Goal: Transaction & Acquisition: Purchase product/service

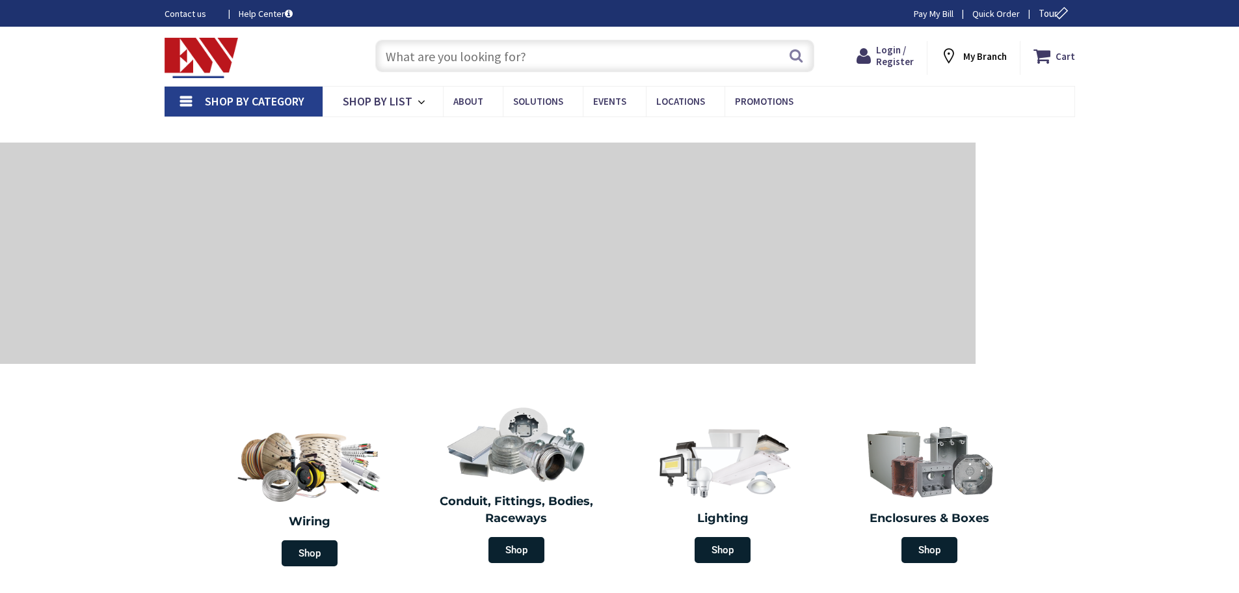
type input "[PERSON_NAME][GEOGRAPHIC_DATA], [GEOGRAPHIC_DATA]"
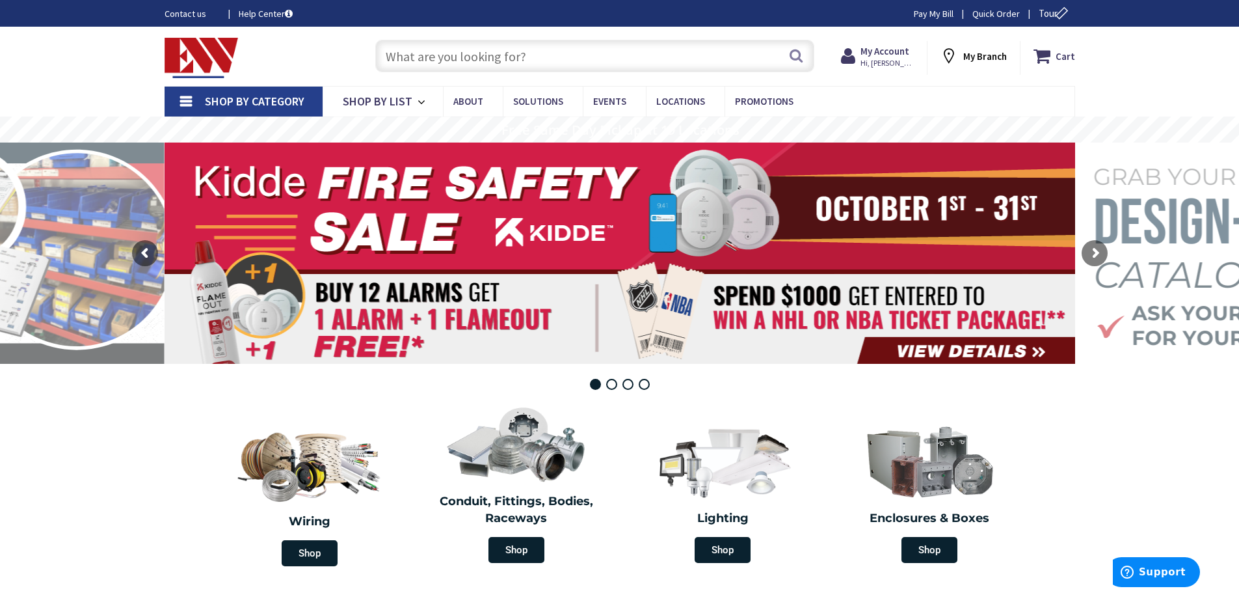
click at [757, 54] on input "text" at bounding box center [594, 56] width 439 height 33
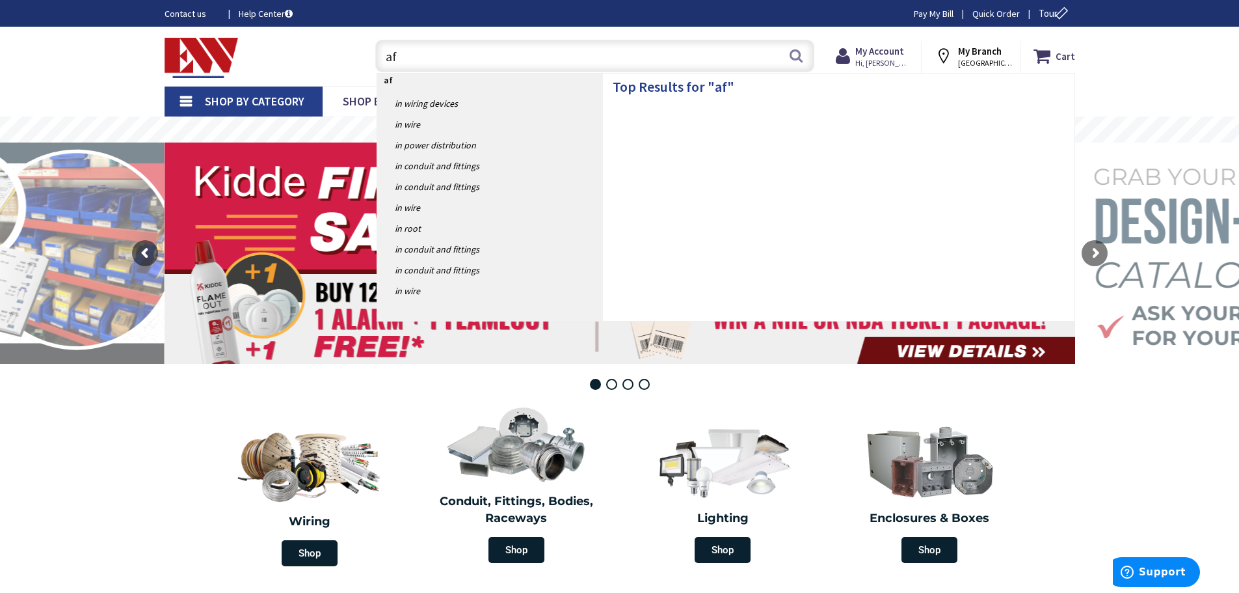
type input "a"
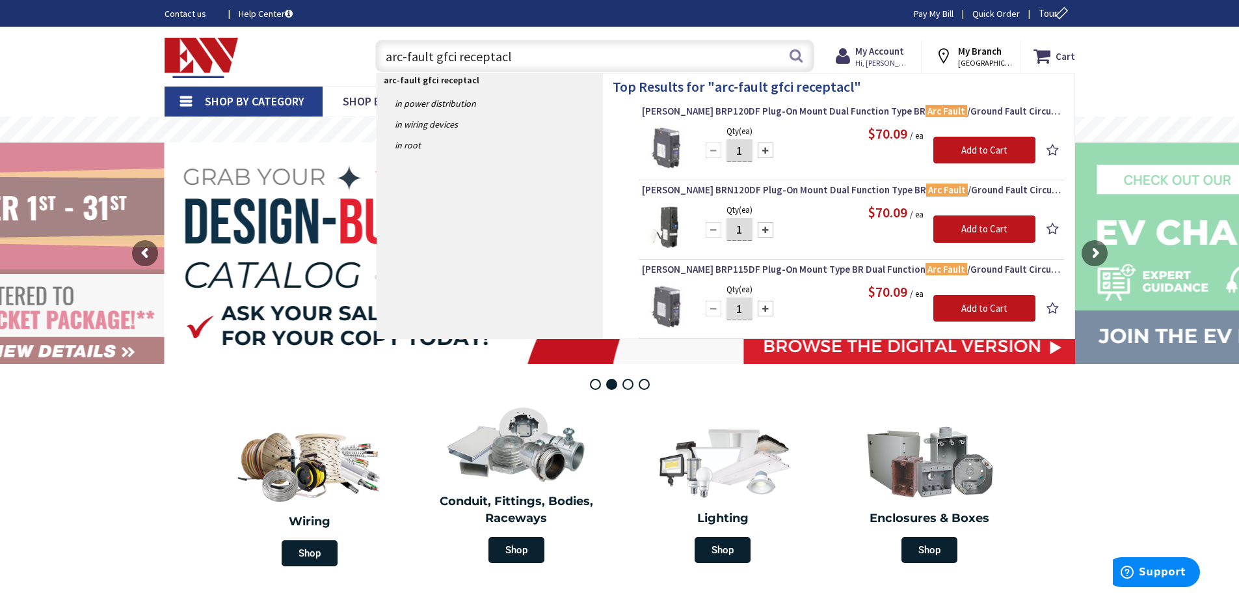
type input "arc-fault gfci receptacle"
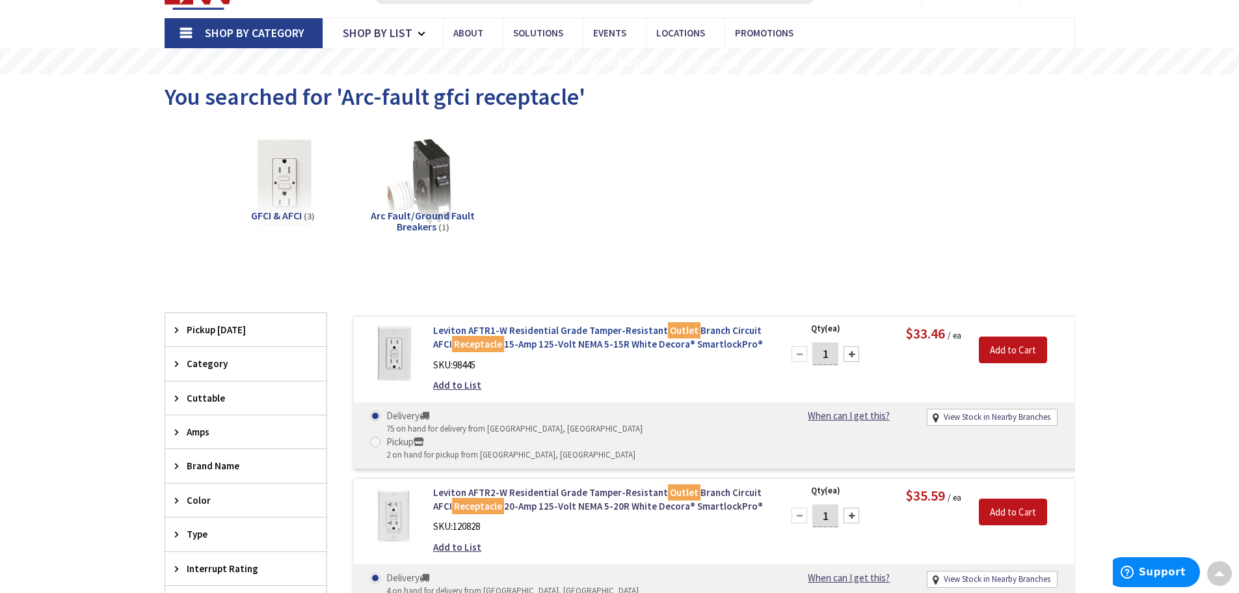
scroll to position [65, 0]
